Goal: Transaction & Acquisition: Book appointment/travel/reservation

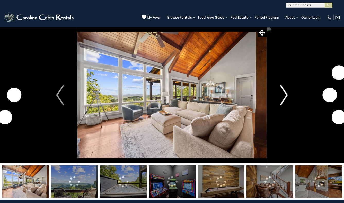
click at [284, 95] on img "Next" at bounding box center [284, 95] width 8 height 21
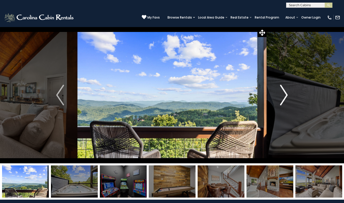
click at [284, 95] on img "Next" at bounding box center [284, 95] width 8 height 21
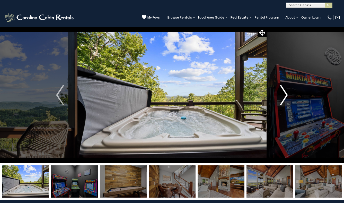
click at [284, 95] on img "Next" at bounding box center [284, 95] width 8 height 21
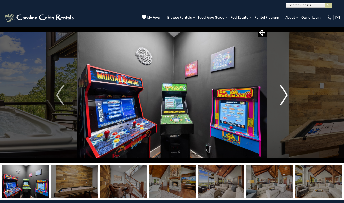
click at [284, 95] on img "Next" at bounding box center [284, 95] width 8 height 21
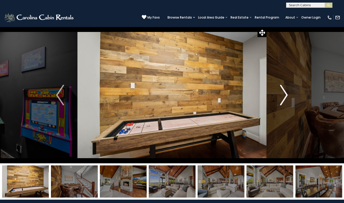
click at [284, 95] on img "Next" at bounding box center [284, 95] width 8 height 21
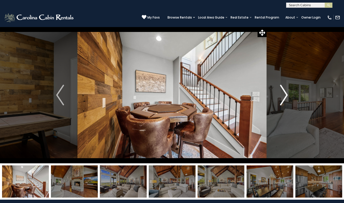
click at [284, 95] on img "Next" at bounding box center [284, 95] width 8 height 21
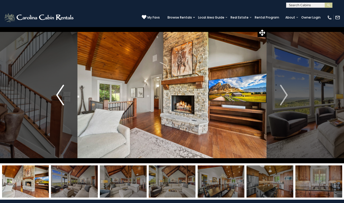
click at [61, 100] on img "Previous" at bounding box center [60, 95] width 8 height 21
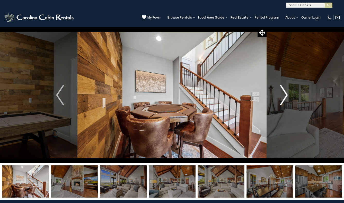
click at [284, 99] on img "Next" at bounding box center [284, 95] width 8 height 21
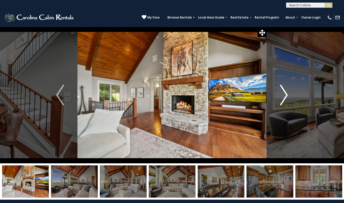
click at [284, 99] on img "Next" at bounding box center [284, 95] width 8 height 21
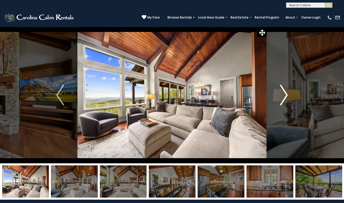
click at [284, 99] on img "Next" at bounding box center [284, 95] width 8 height 21
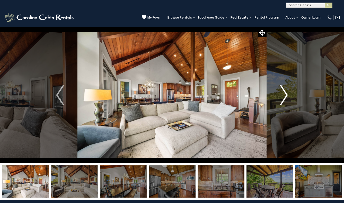
click at [284, 99] on img "Next" at bounding box center [284, 95] width 8 height 21
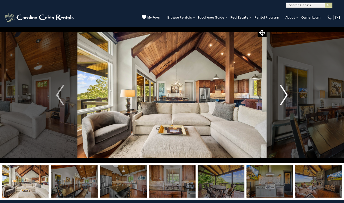
click at [284, 99] on img "Next" at bounding box center [284, 95] width 8 height 21
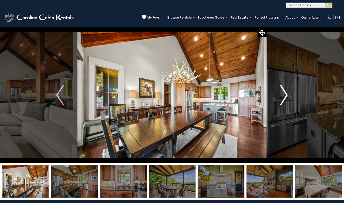
click at [284, 99] on img "Next" at bounding box center [284, 95] width 8 height 21
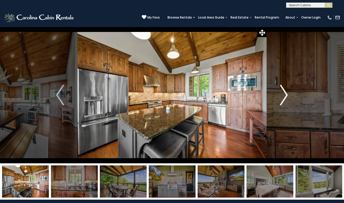
click at [284, 99] on img "Next" at bounding box center [284, 95] width 8 height 21
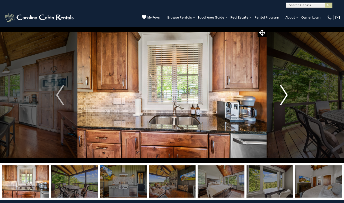
click at [284, 99] on img "Next" at bounding box center [284, 95] width 8 height 21
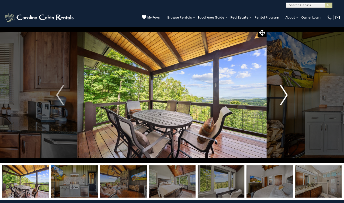
click at [284, 99] on img "Next" at bounding box center [284, 95] width 8 height 21
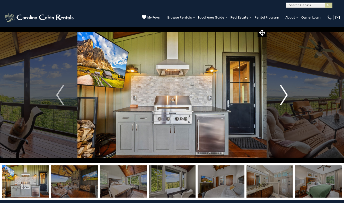
click at [284, 99] on img "Next" at bounding box center [284, 95] width 8 height 21
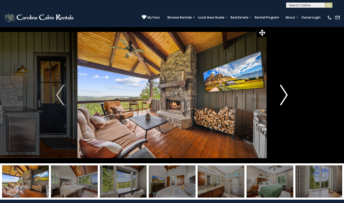
click at [284, 99] on img "Next" at bounding box center [284, 95] width 8 height 21
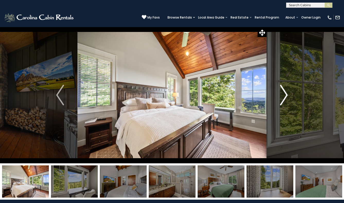
click at [284, 99] on img "Next" at bounding box center [284, 95] width 8 height 21
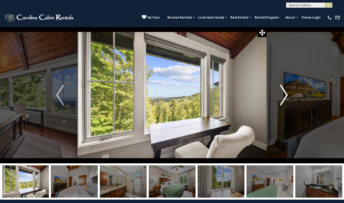
click at [284, 99] on img "Next" at bounding box center [284, 95] width 8 height 21
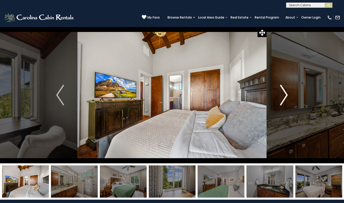
click at [284, 99] on img "Next" at bounding box center [284, 95] width 8 height 21
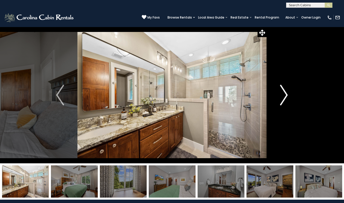
click at [284, 99] on img "Next" at bounding box center [284, 95] width 8 height 21
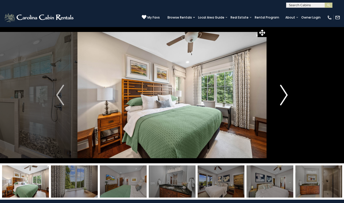
click at [284, 99] on img "Next" at bounding box center [284, 95] width 8 height 21
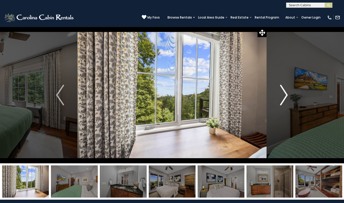
click at [284, 99] on img "Next" at bounding box center [284, 95] width 8 height 21
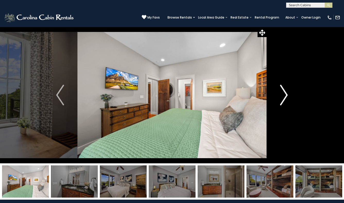
click at [284, 99] on img "Next" at bounding box center [284, 95] width 8 height 21
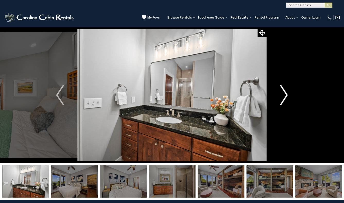
click at [284, 99] on img "Next" at bounding box center [284, 95] width 8 height 21
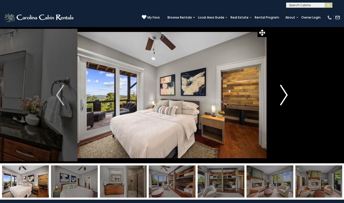
click at [284, 99] on img "Next" at bounding box center [284, 95] width 8 height 21
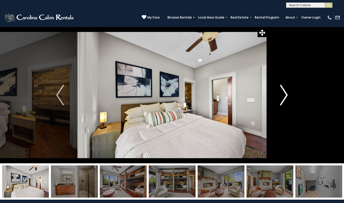
click at [284, 99] on img "Next" at bounding box center [284, 95] width 8 height 21
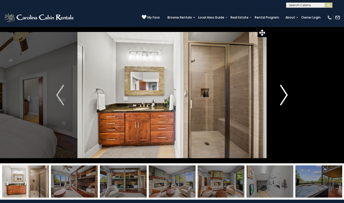
click at [284, 99] on img "Next" at bounding box center [284, 95] width 8 height 21
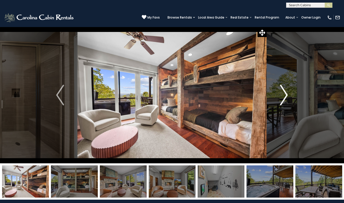
click at [284, 99] on img "Next" at bounding box center [284, 95] width 8 height 21
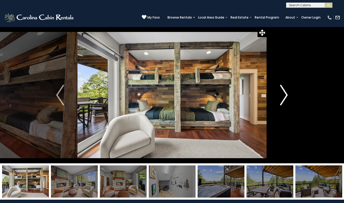
click at [284, 99] on img "Next" at bounding box center [284, 95] width 8 height 21
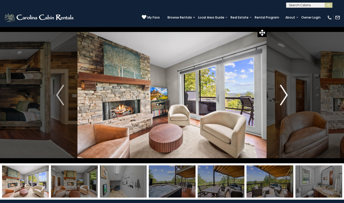
click at [284, 99] on img "Next" at bounding box center [284, 95] width 8 height 21
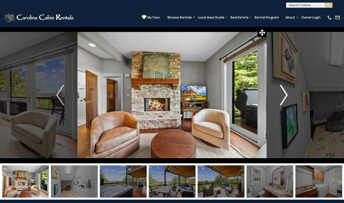
click at [284, 99] on img "Next" at bounding box center [284, 95] width 8 height 21
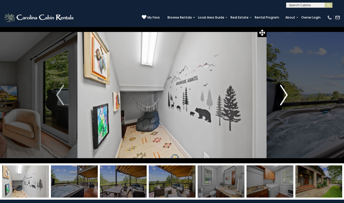
click at [284, 99] on img "Next" at bounding box center [284, 95] width 8 height 21
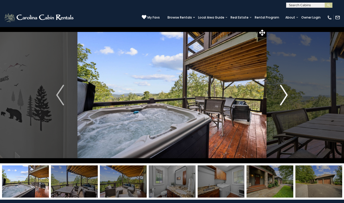
click at [284, 99] on img "Next" at bounding box center [284, 95] width 8 height 21
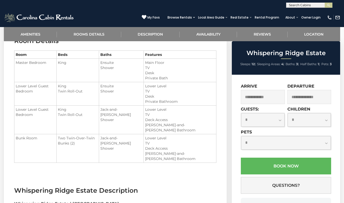
scroll to position [434, 0]
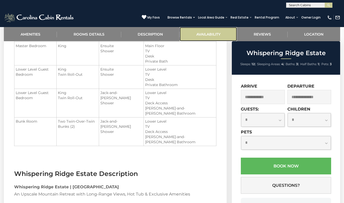
click at [204, 35] on link "Availability" at bounding box center [208, 34] width 57 height 14
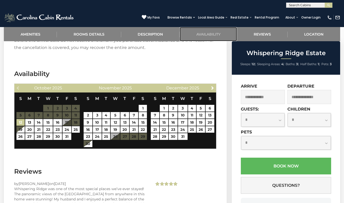
scroll to position [1056, 0]
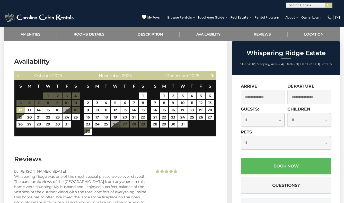
click at [263, 95] on input "text" at bounding box center [263, 97] width 44 height 14
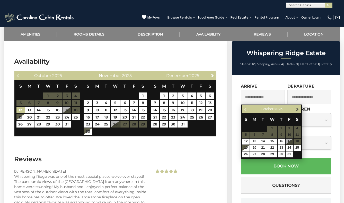
click at [297, 111] on link "Next" at bounding box center [297, 109] width 6 height 6
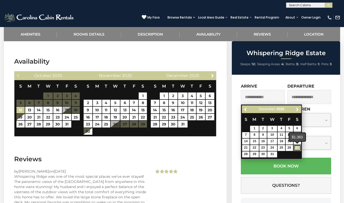
click at [297, 147] on link "27" at bounding box center [297, 148] width 7 height 6
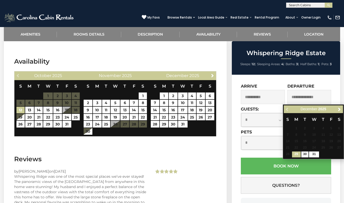
click at [266, 95] on input "**********" at bounding box center [263, 97] width 44 height 14
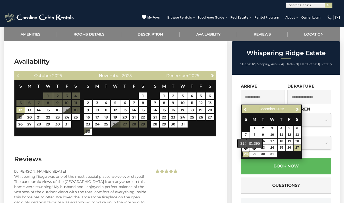
click at [246, 154] on link "28" at bounding box center [245, 154] width 7 height 6
type input "**********"
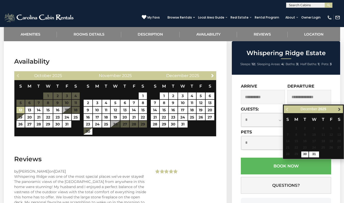
click at [338, 110] on span "Next" at bounding box center [339, 109] width 4 height 4
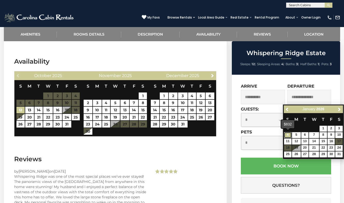
click at [288, 134] on link "4" at bounding box center [287, 135] width 7 height 6
type input "**********"
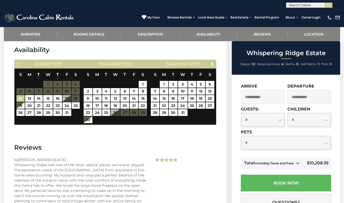
scroll to position [1067, 0]
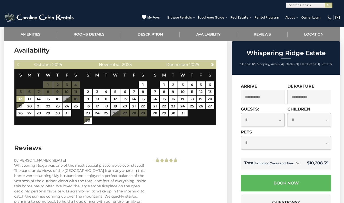
click at [275, 122] on select "**********" at bounding box center [262, 120] width 43 height 14
select select "**"
click at [241, 113] on select "**********" at bounding box center [262, 120] width 43 height 14
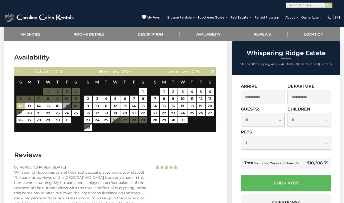
scroll to position [1052, 0]
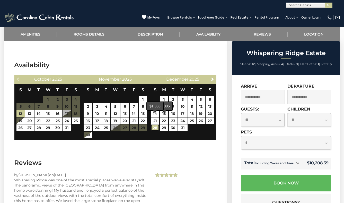
click at [155, 124] on link "28" at bounding box center [155, 127] width 8 height 7
type input "**********"
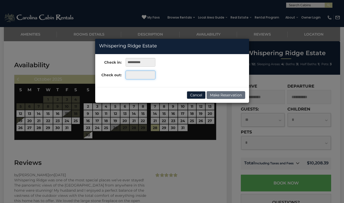
click at [140, 76] on input "text" at bounding box center [141, 75] width 30 height 9
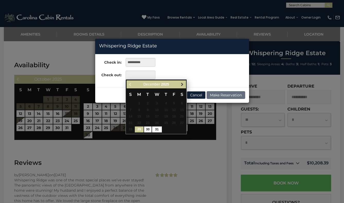
click at [182, 86] on link "Next" at bounding box center [182, 84] width 6 height 6
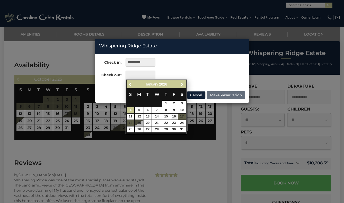
click at [130, 110] on link "4" at bounding box center [130, 110] width 7 height 6
type input "**********"
